Goal: Information Seeking & Learning: Understand process/instructions

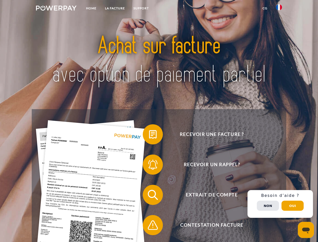
click at [56, 9] on img at bounding box center [56, 8] width 41 height 5
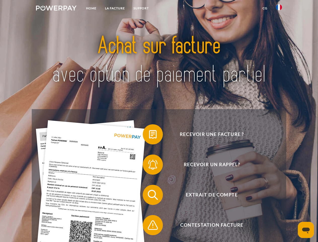
click at [279, 9] on img at bounding box center [279, 7] width 6 height 6
click at [265, 8] on link "CG" at bounding box center [264, 8] width 13 height 9
click at [149, 135] on span at bounding box center [145, 134] width 25 height 25
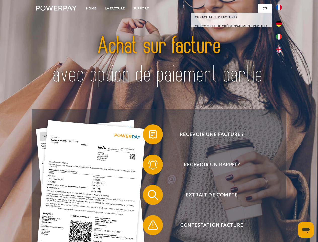
click at [149, 166] on span at bounding box center [145, 164] width 25 height 25
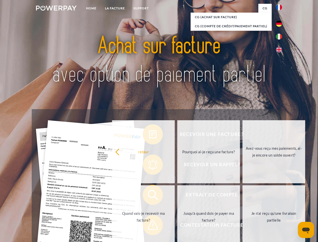
click at [177, 196] on link "Jusqu'à quand dois-je payer ma facture?" at bounding box center [208, 216] width 63 height 63
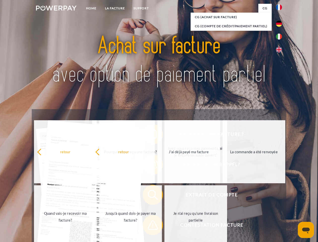
click at [149, 226] on span at bounding box center [145, 224] width 25 height 25
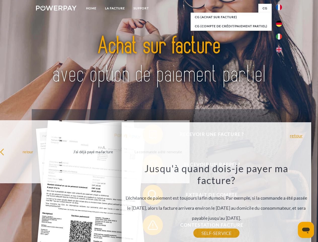
click at [280, 204] on div "Recevoir une facture ? Recevoir un rappel? Extrait de compte retour" at bounding box center [159, 210] width 254 height 202
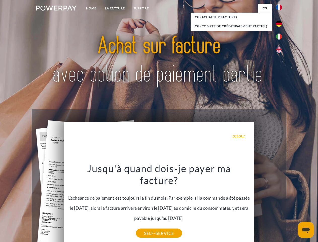
click at [268, 205] on span "Extrait de compte" at bounding box center [211, 195] width 123 height 20
click at [293, 206] on header "Home LA FACTURE Support" at bounding box center [159, 174] width 318 height 348
